Goal: Task Accomplishment & Management: Manage account settings

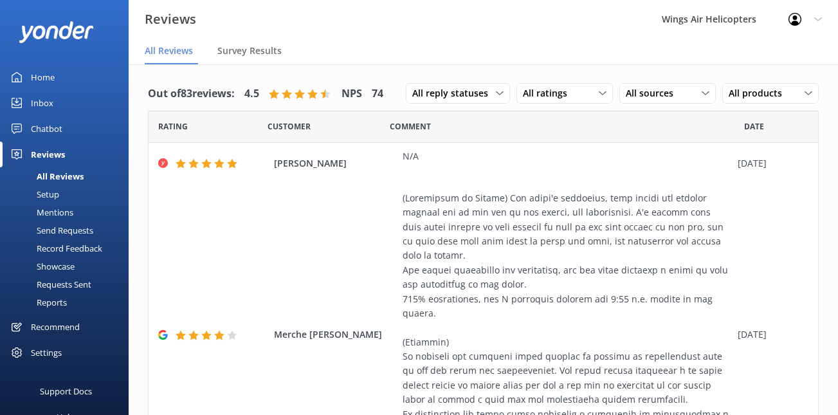
click at [67, 286] on div "Requests Sent" at bounding box center [50, 284] width 84 height 18
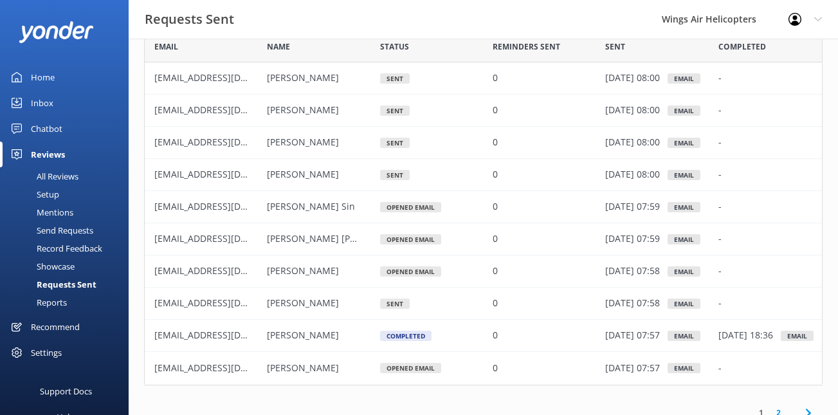
scroll to position [93, 0]
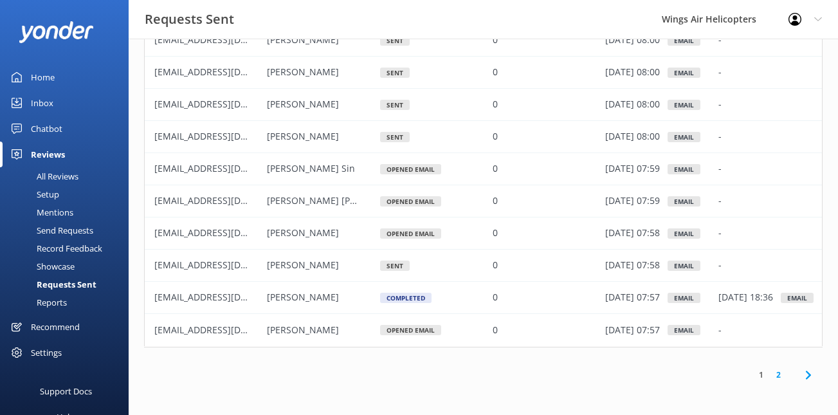
click at [783, 379] on link "2" at bounding box center [778, 375] width 17 height 12
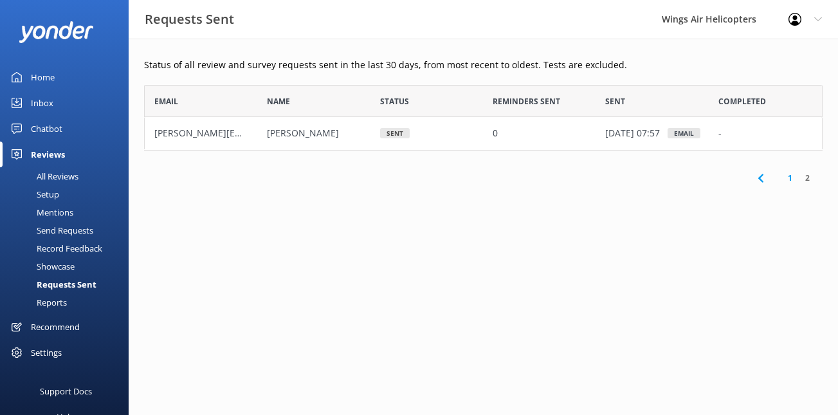
click at [787, 181] on link "1" at bounding box center [789, 178] width 17 height 12
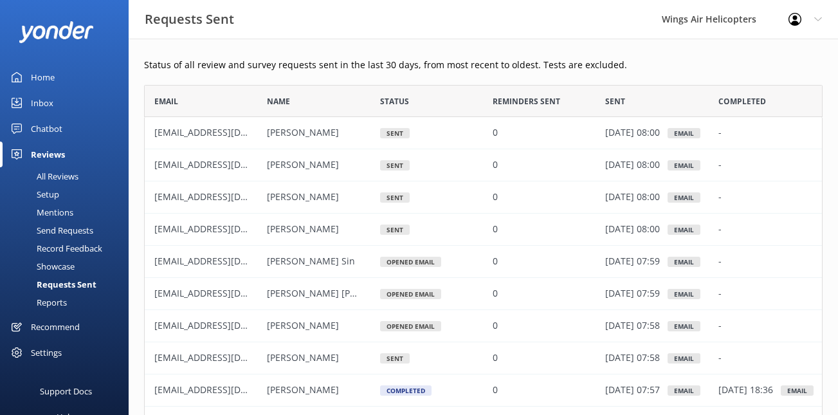
click at [59, 303] on div "Reports" at bounding box center [37, 302] width 59 height 18
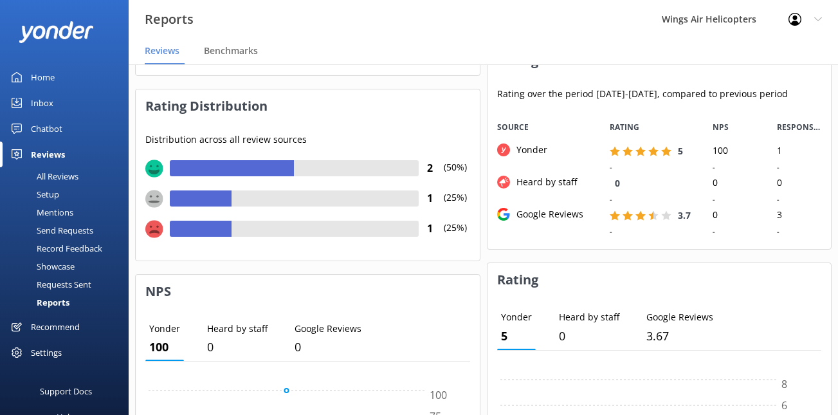
scroll to position [129, 0]
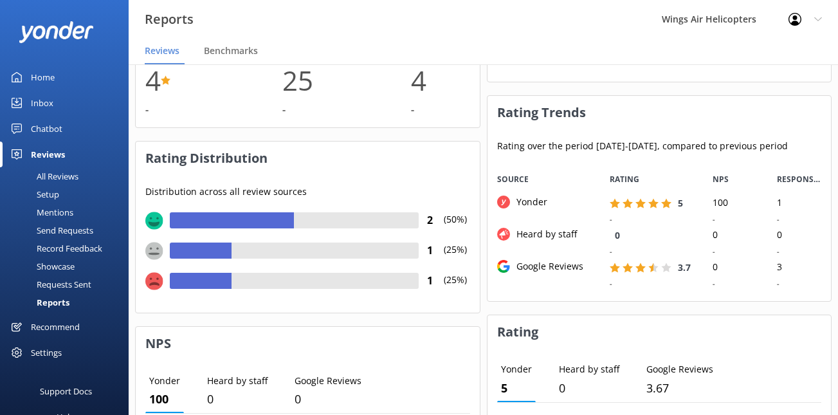
click at [59, 176] on div "All Reviews" at bounding box center [43, 176] width 71 height 18
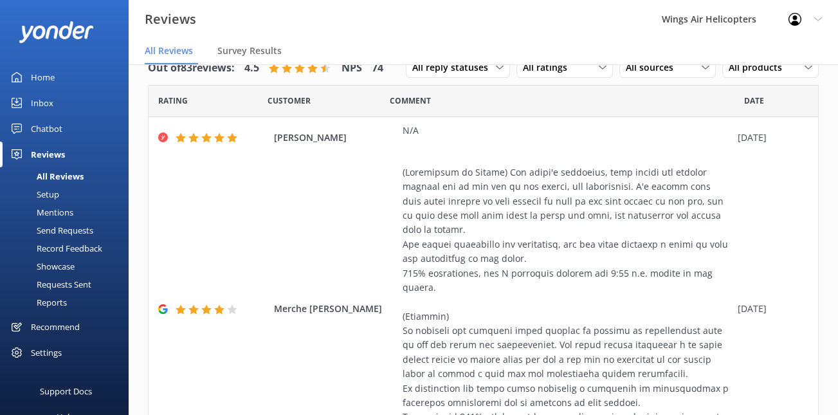
click at [73, 251] on div "Record Feedback" at bounding box center [55, 248] width 95 height 18
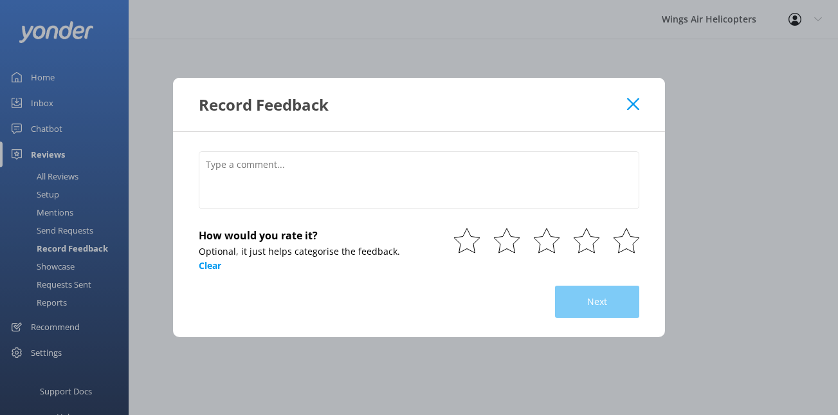
click at [639, 106] on div "Record Feedback" at bounding box center [419, 104] width 492 height 53
click at [642, 100] on div "Record Feedback" at bounding box center [419, 104] width 492 height 53
click at [634, 104] on use at bounding box center [633, 104] width 12 height 12
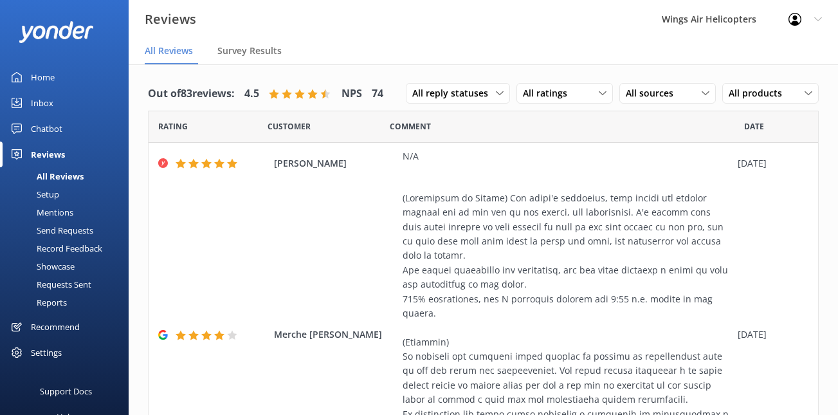
click at [44, 192] on div "Setup" at bounding box center [33, 194] width 51 height 18
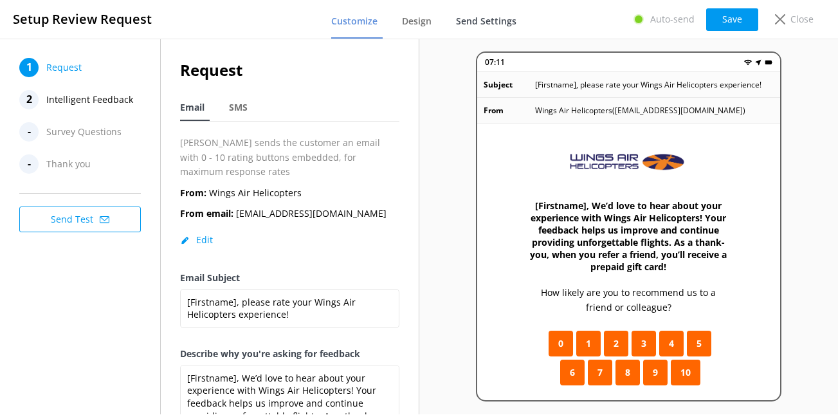
click at [471, 32] on link "Send Settings" at bounding box center [489, 21] width 66 height 33
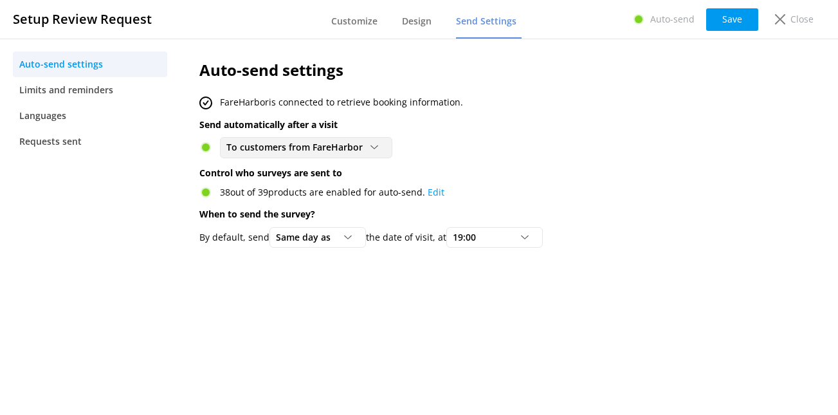
click at [315, 157] on div "To customers from FareHarbor Disabled To customers from FareHarbor" at bounding box center [306, 147] width 172 height 21
click at [485, 140] on div "To customers from FareHarbor Disabled To customers from FareHarbor" at bounding box center [473, 147] width 548 height 21
click at [359, 15] on span "Customize" at bounding box center [354, 21] width 46 height 13
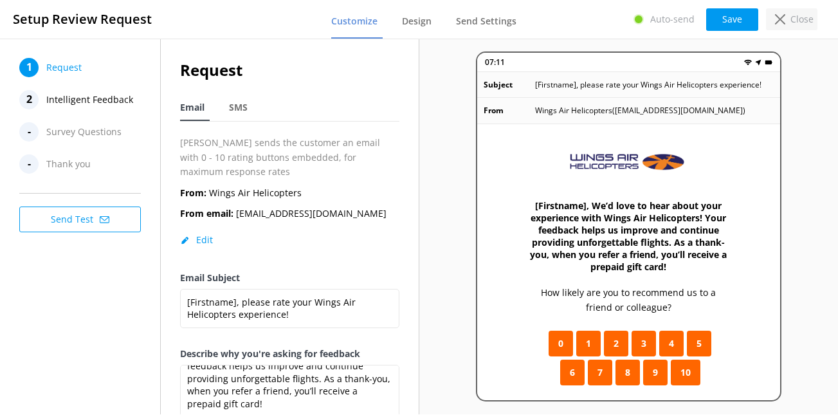
click at [788, 21] on div "Close" at bounding box center [791, 19] width 51 height 22
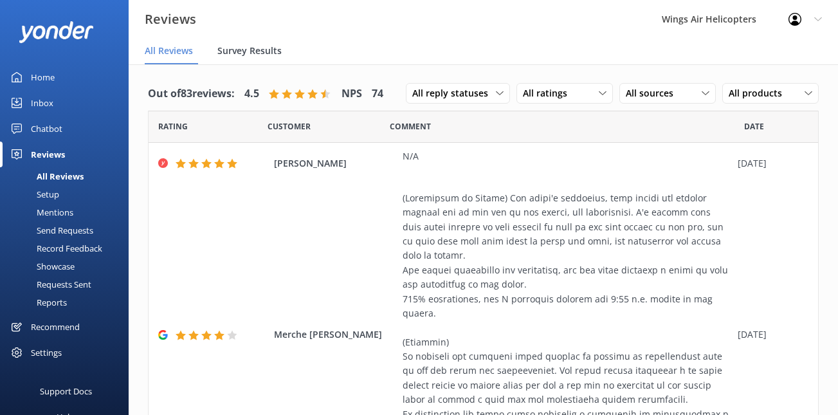
click at [275, 58] on div "Survey Results" at bounding box center [251, 52] width 69 height 26
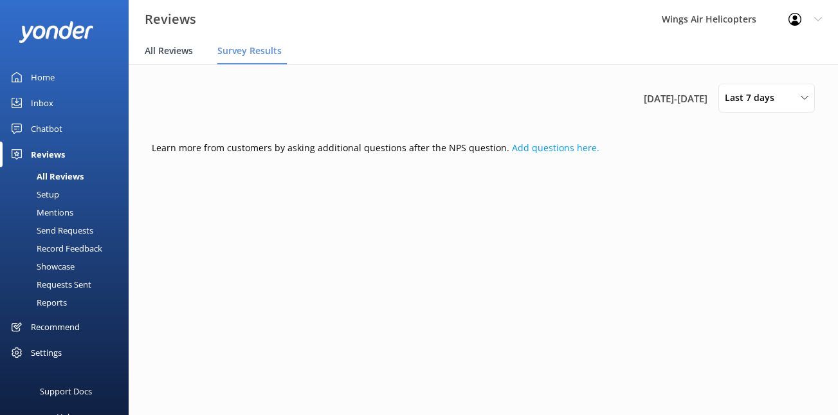
click at [177, 47] on span "All Reviews" at bounding box center [169, 50] width 48 height 13
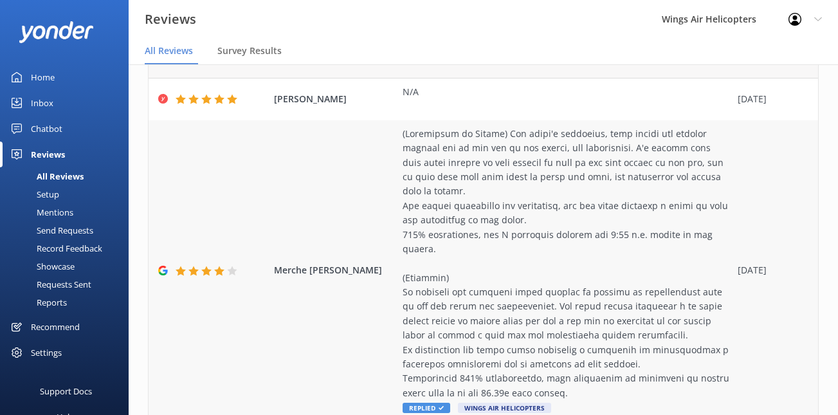
scroll to position [148, 0]
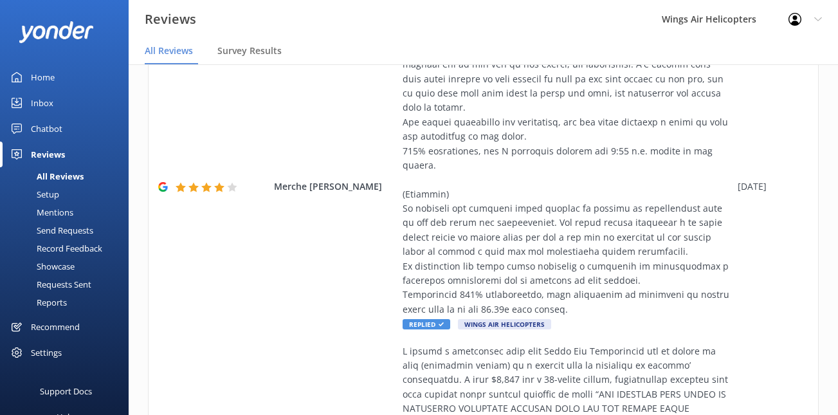
click at [51, 302] on div "Reports" at bounding box center [37, 302] width 59 height 18
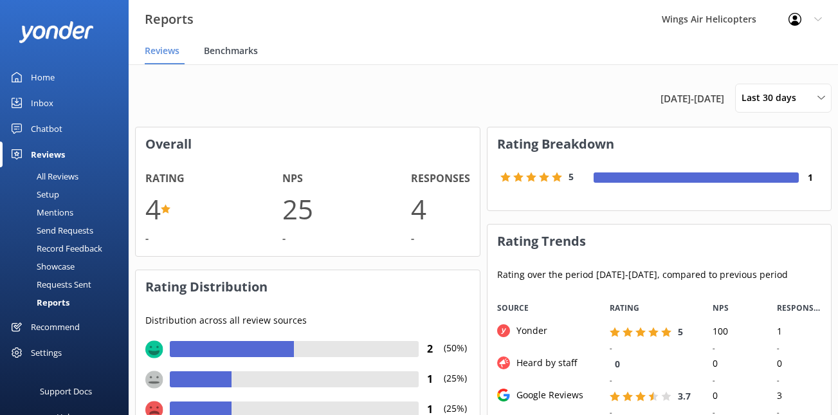
click at [210, 46] on span "Benchmarks" at bounding box center [231, 50] width 54 height 13
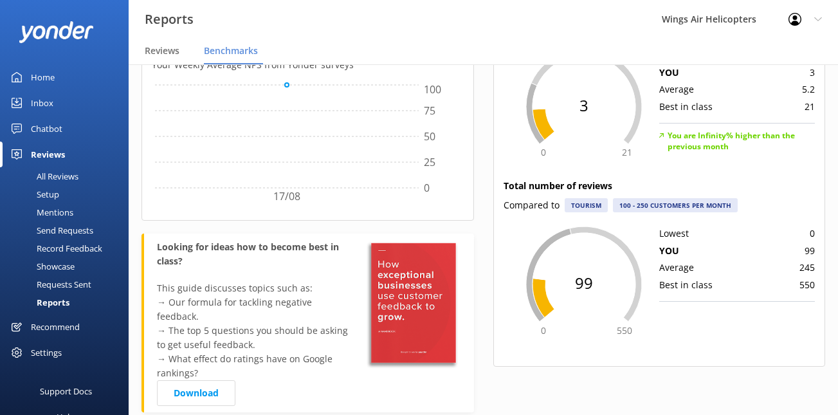
scroll to position [442, 0]
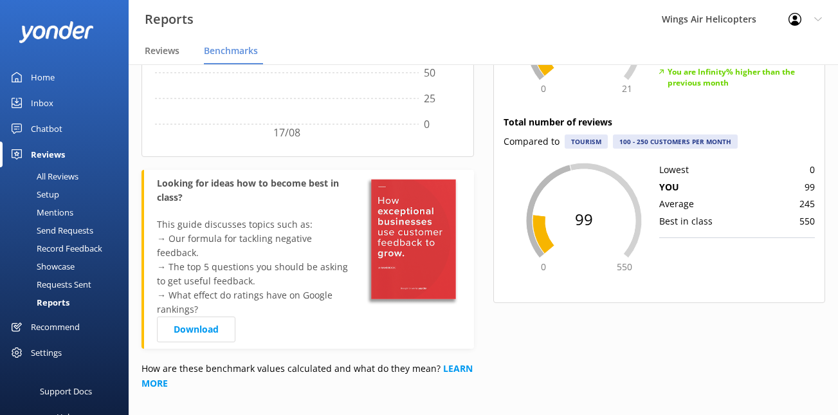
click at [43, 213] on div "Mentions" at bounding box center [41, 212] width 66 height 18
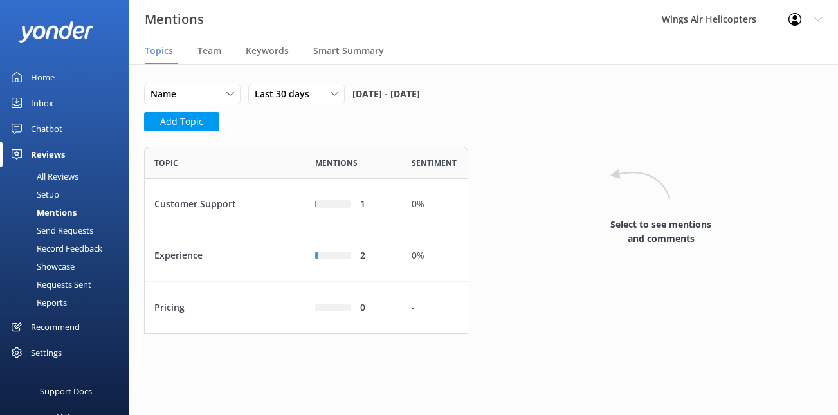
scroll to position [187, 324]
click at [39, 197] on div "Setup" at bounding box center [33, 194] width 51 height 18
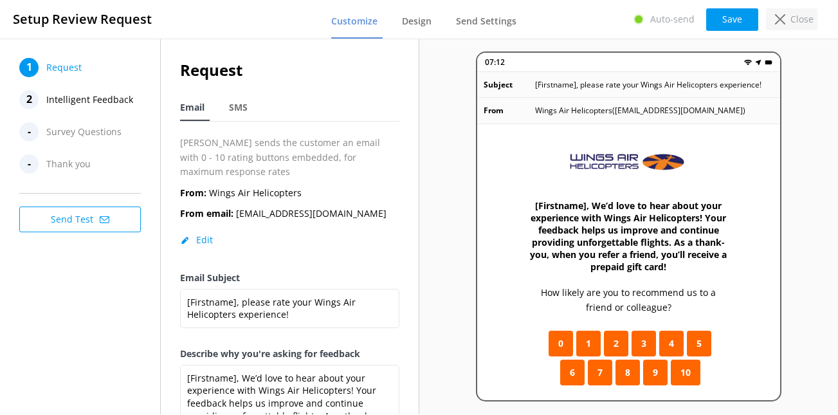
click at [796, 21] on p "Close" at bounding box center [801, 19] width 23 height 14
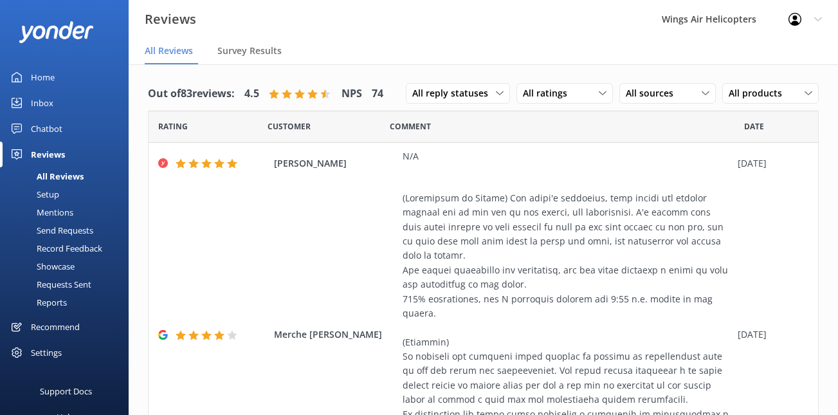
scroll to position [28, 0]
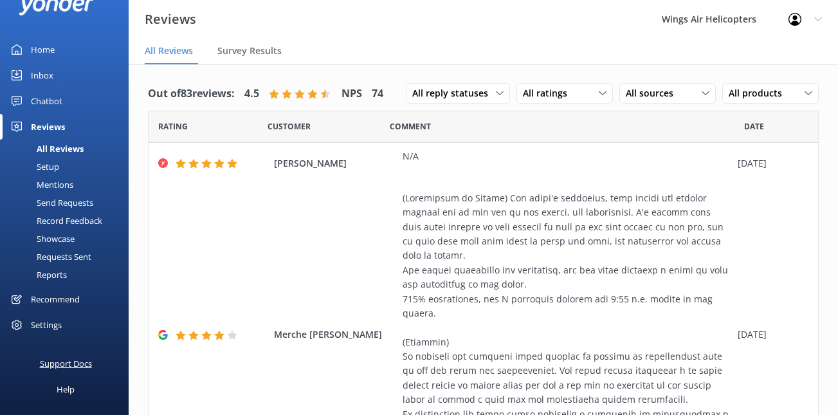
click at [67, 359] on div "Support Docs" at bounding box center [66, 364] width 52 height 26
click at [47, 163] on div "Setup" at bounding box center [33, 167] width 51 height 18
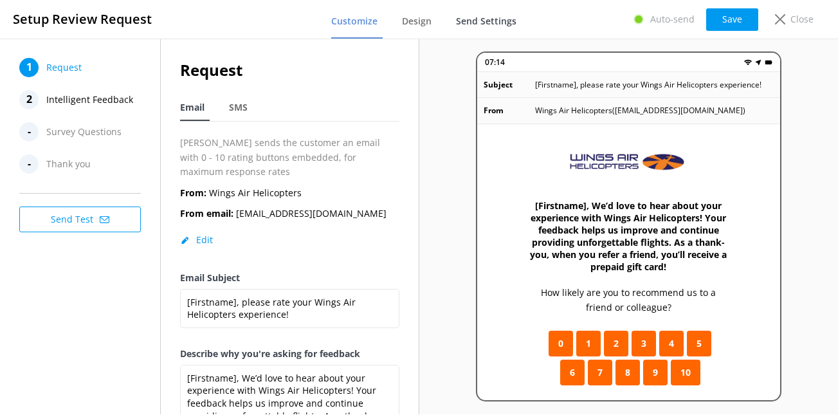
click at [494, 19] on span "Send Settings" at bounding box center [486, 21] width 60 height 13
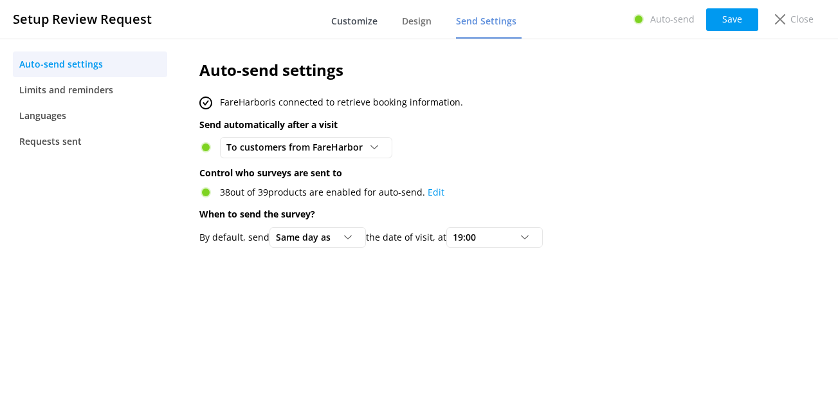
click at [357, 19] on span "Customize" at bounding box center [354, 21] width 46 height 13
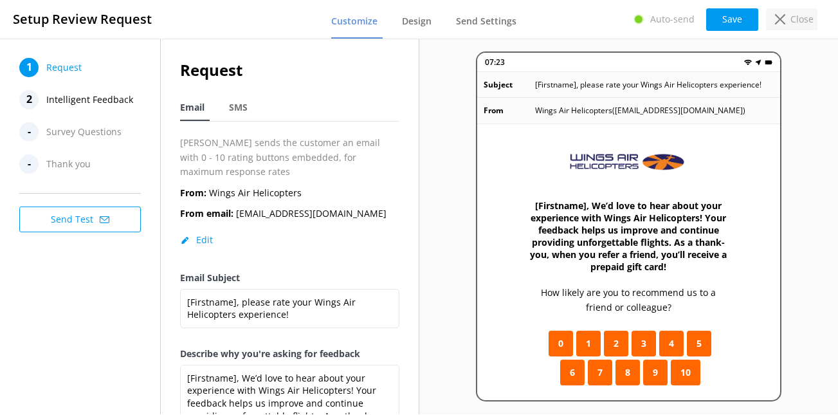
click at [790, 24] on div "Close" at bounding box center [791, 19] width 51 height 22
